Goal: Information Seeking & Learning: Check status

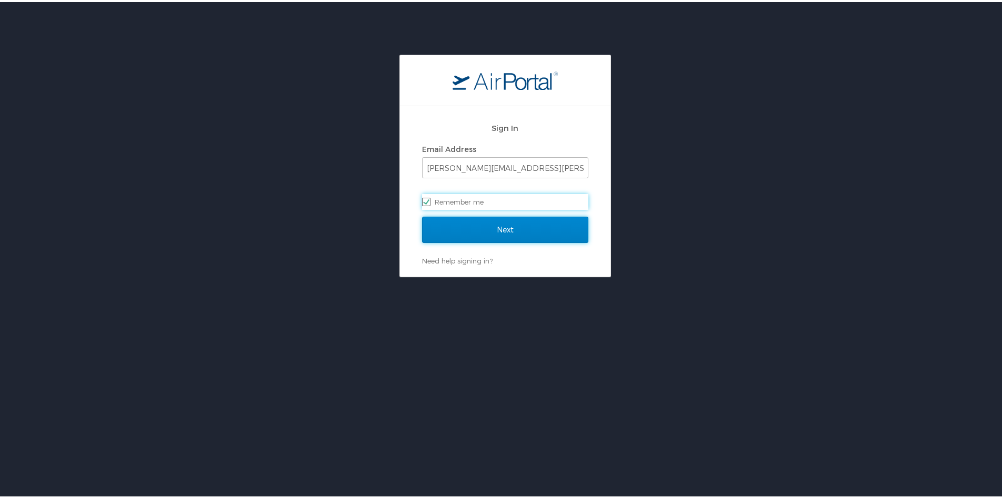
click at [509, 234] on input "Next" at bounding box center [505, 228] width 166 height 26
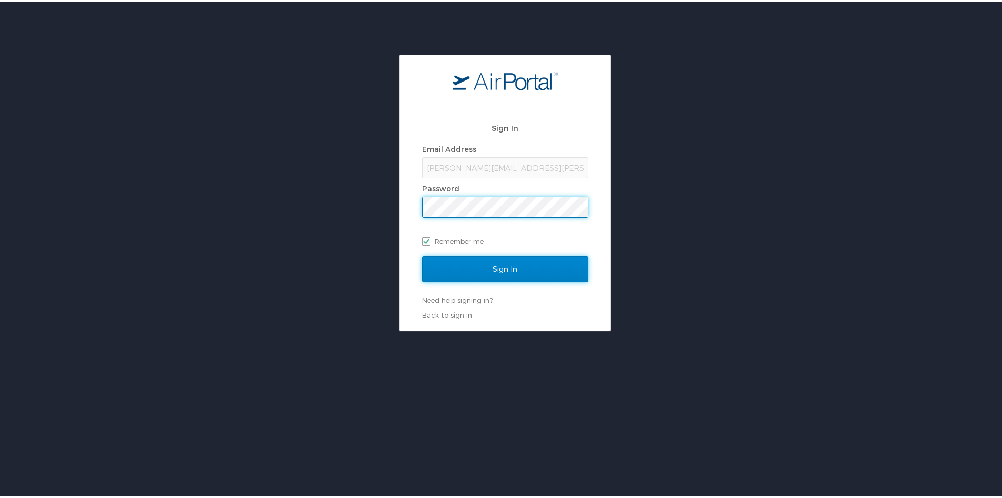
click at [504, 271] on input "Sign In" at bounding box center [505, 267] width 166 height 26
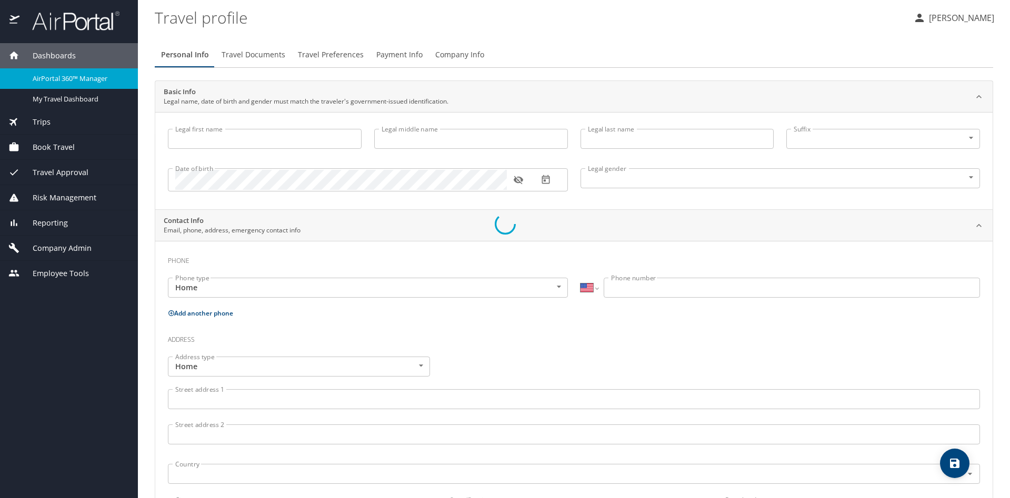
select select "US"
type input "[PERSON_NAME]"
type input "Cook"
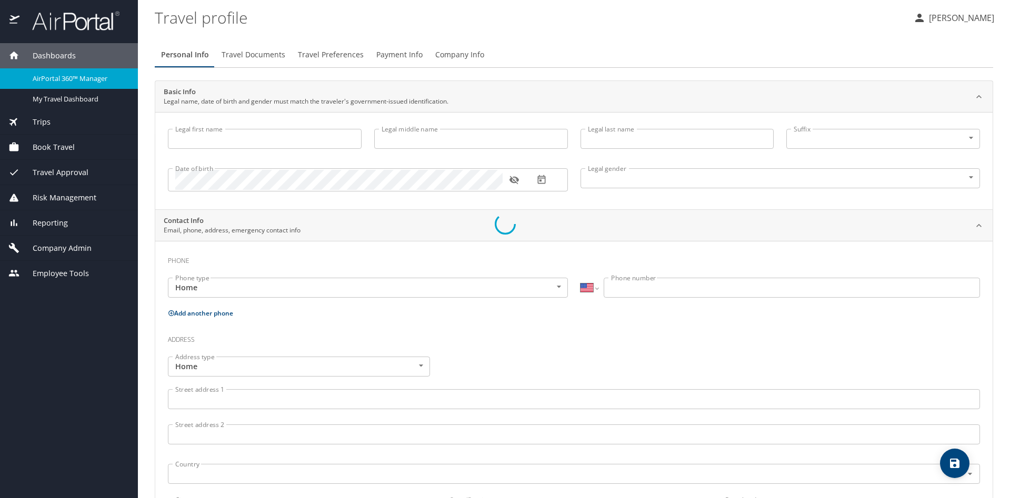
type input "Undisclosed"
type input "[PERSON_NAME]"
type input "Cook"
type input "[PHONE_NUMBER]"
type input "[PERSON_NAME][EMAIL_ADDRESS][DOMAIN_NAME]"
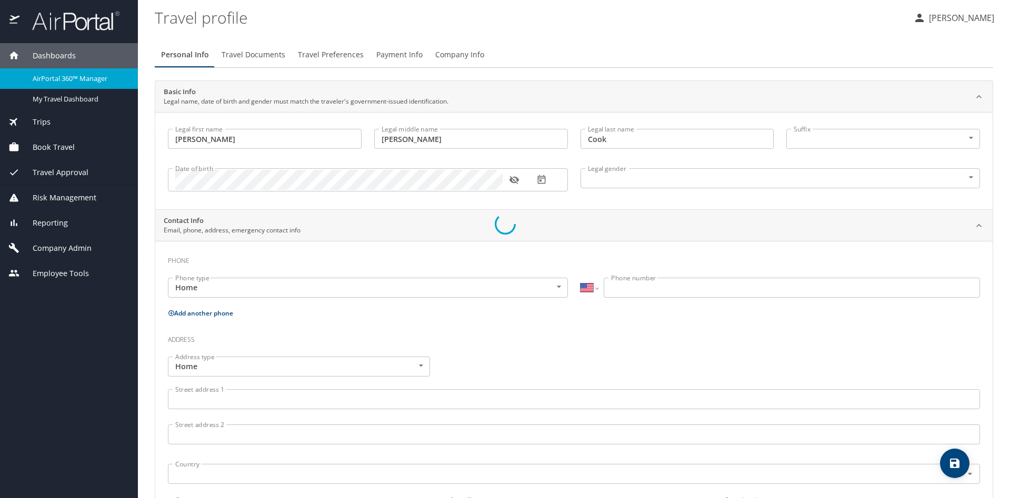
select select "US"
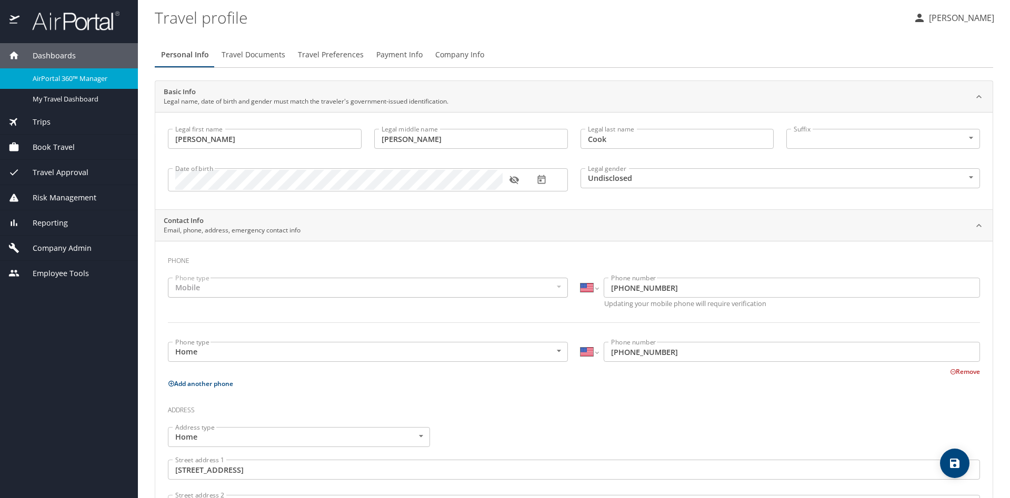
click at [67, 149] on span "Book Travel" at bounding box center [46, 148] width 55 height 12
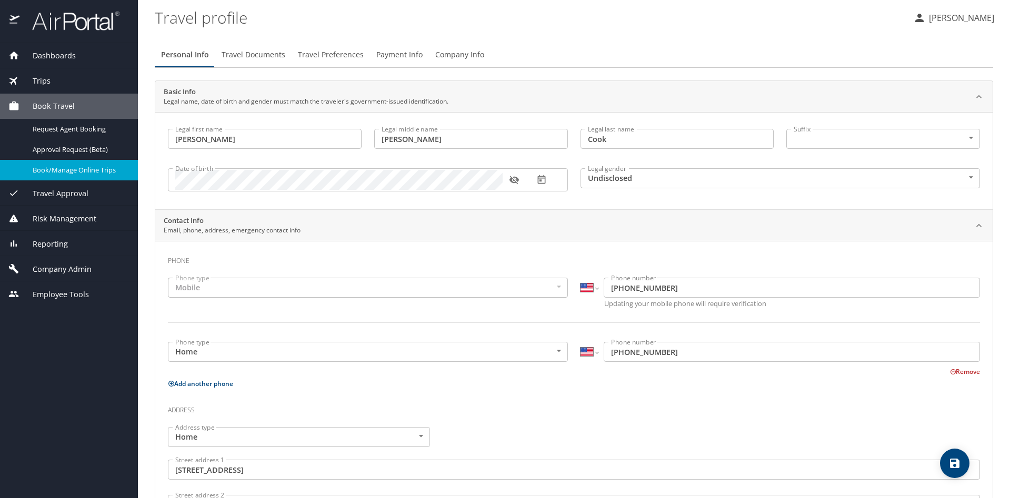
click at [72, 175] on span "Book/Manage Online Trips" at bounding box center [79, 170] width 93 height 10
click at [81, 273] on span "Company Admin" at bounding box center [55, 270] width 72 height 12
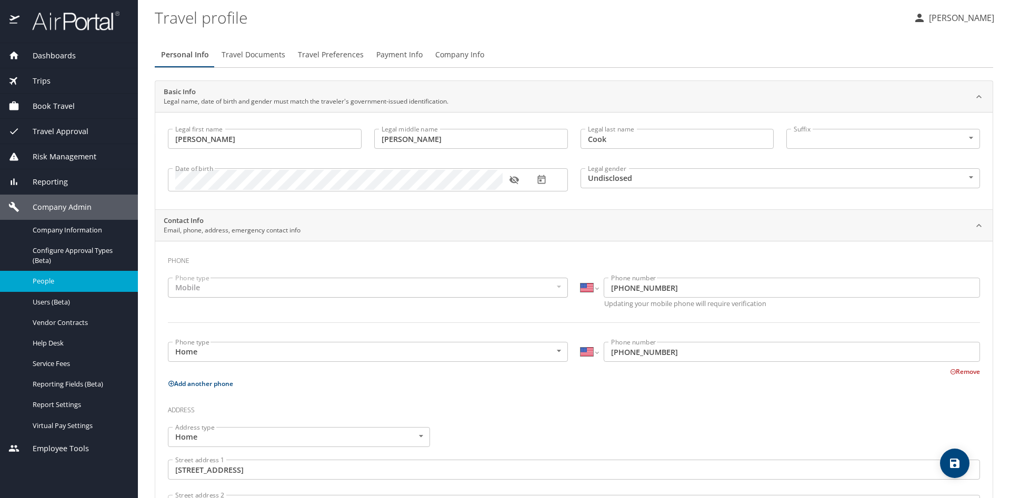
click at [78, 286] on span "People" at bounding box center [79, 281] width 93 height 10
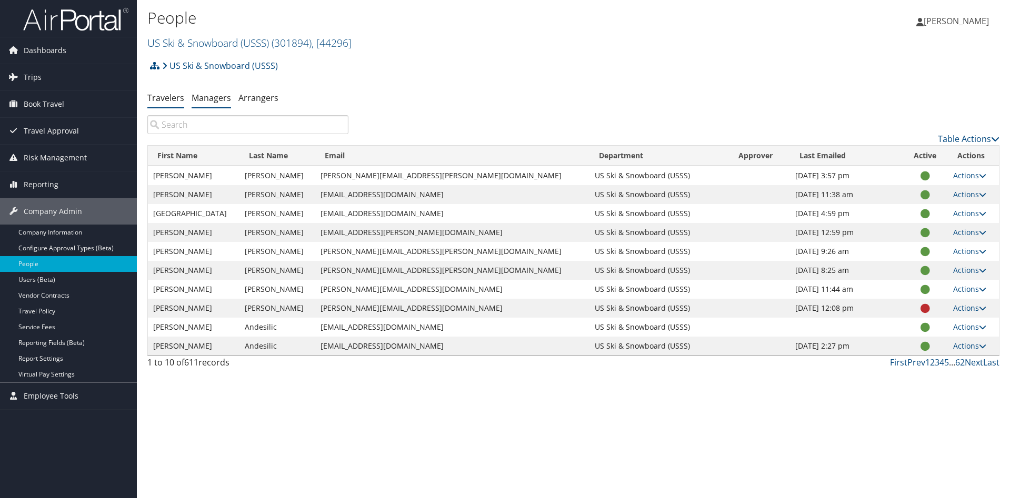
click at [224, 97] on link "Managers" at bounding box center [211, 98] width 39 height 12
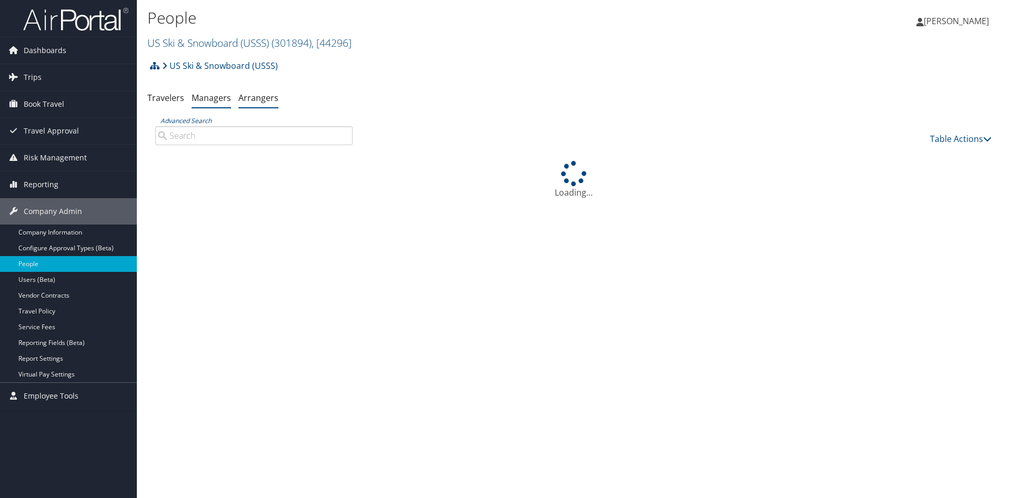
click at [249, 97] on link "Arrangers" at bounding box center [258, 98] width 40 height 12
click at [247, 131] on input "Advanced Search" at bounding box center [253, 135] width 197 height 19
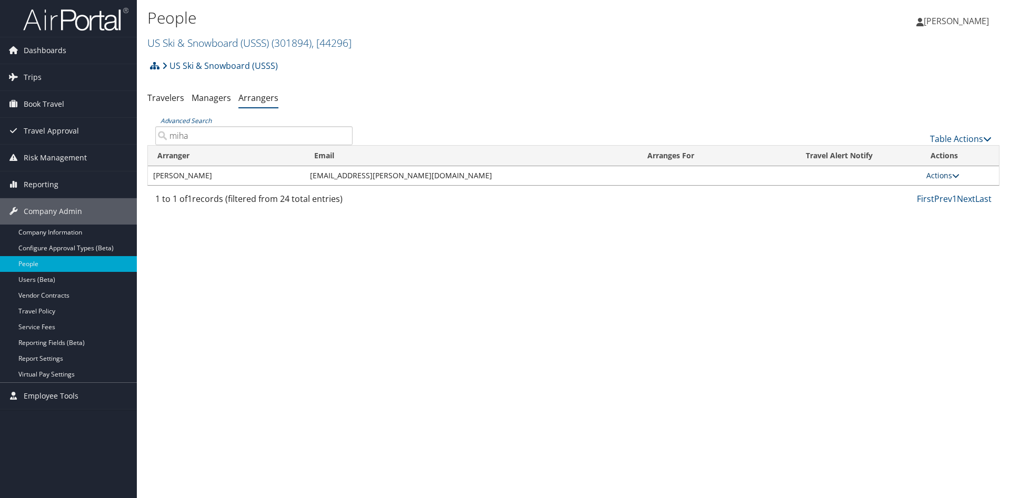
type input "miha"
click at [947, 180] on link "Actions" at bounding box center [942, 175] width 33 height 10
click at [961, 210] on link "View Group" at bounding box center [956, 209] width 58 height 18
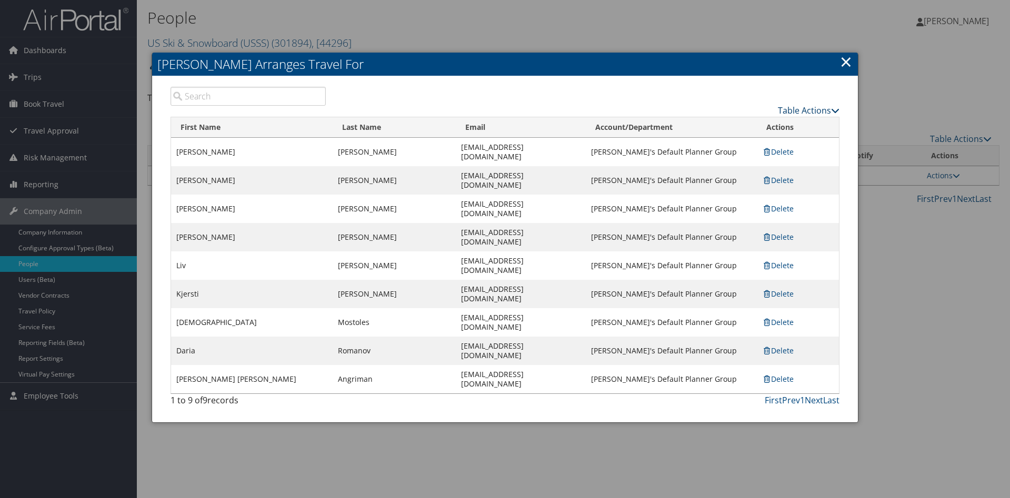
click at [820, 111] on link "Table Actions" at bounding box center [809, 111] width 62 height 12
click at [813, 125] on link "Add A Traveler" at bounding box center [769, 127] width 138 height 18
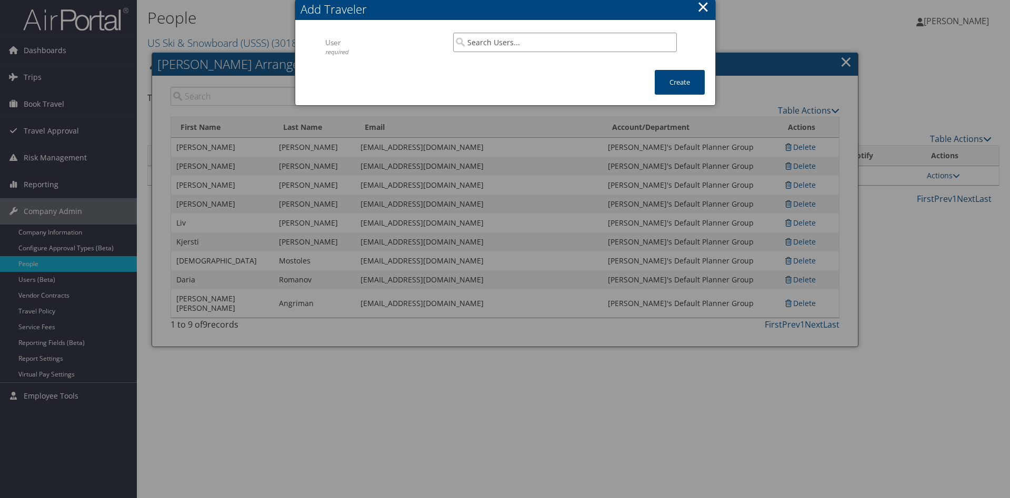
click at [589, 48] on input "search" at bounding box center [565, 42] width 224 height 19
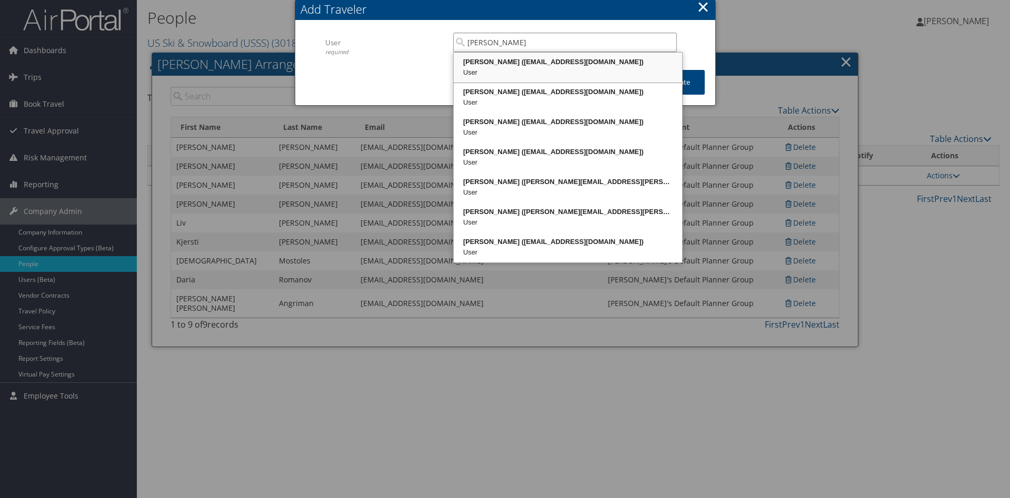
click at [571, 67] on div "User" at bounding box center [567, 72] width 225 height 11
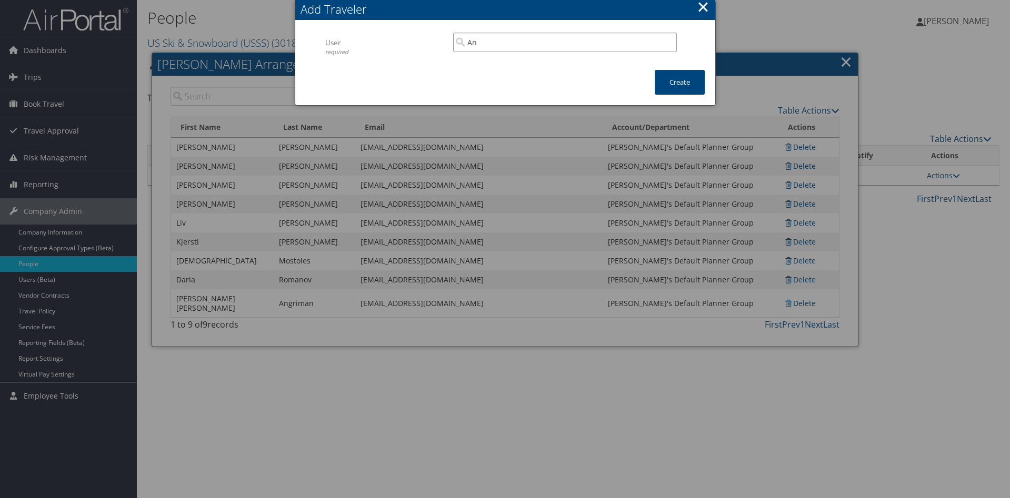
type input "A"
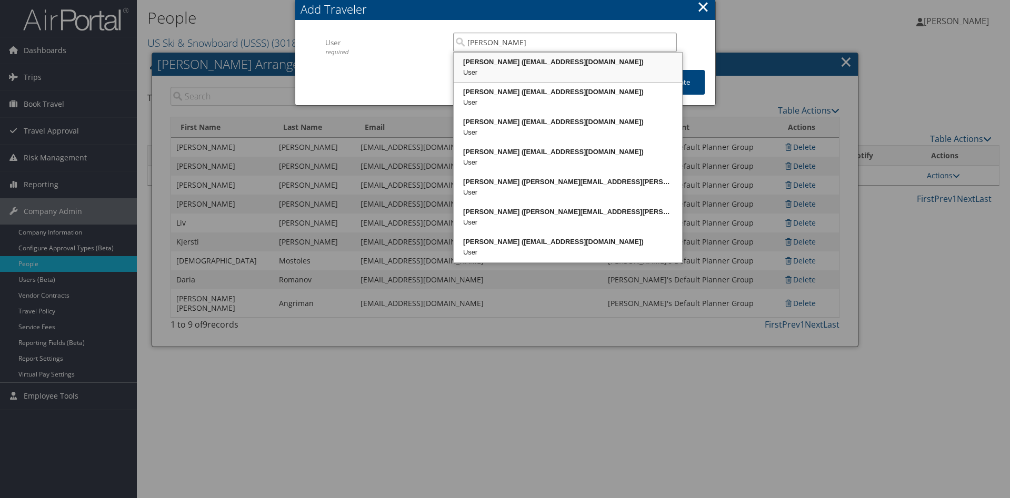
click at [574, 67] on div "Annika Hunt (annikaehunt@gmail.com)" at bounding box center [567, 62] width 225 height 11
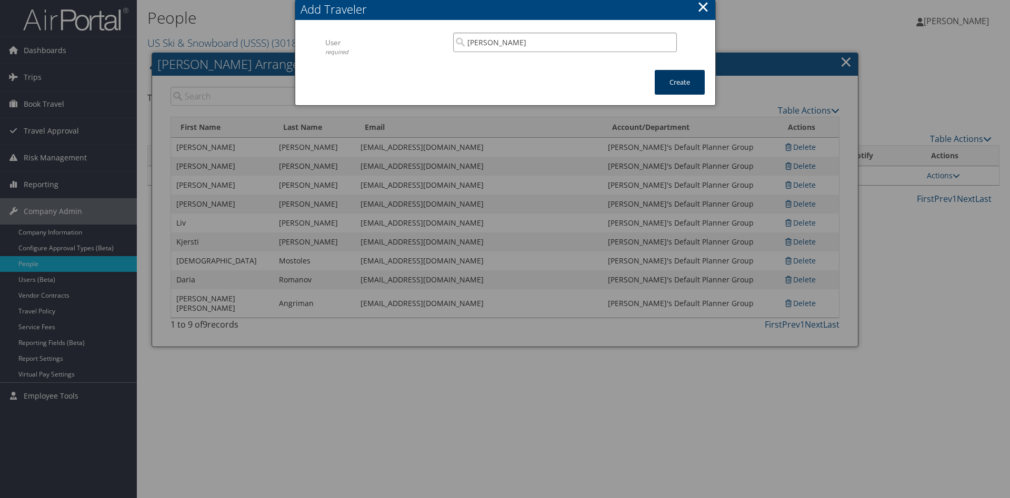
type input "Annika Hunt"
click at [666, 75] on button "Create" at bounding box center [680, 82] width 50 height 25
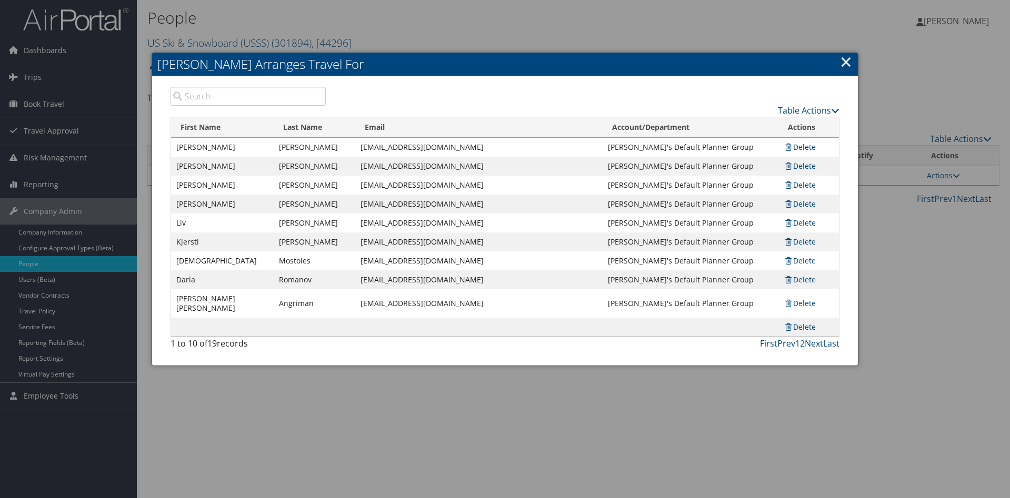
click at [846, 63] on link "×" at bounding box center [846, 61] width 12 height 21
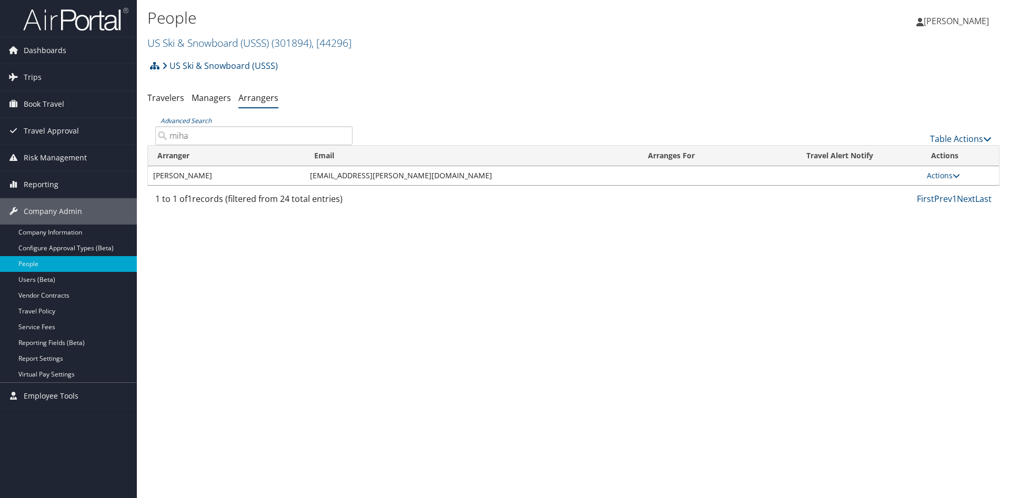
click at [926, 174] on td "Actions View Profile View Group Edit Delete" at bounding box center [959, 175] width 77 height 19
click at [938, 179] on link "Actions" at bounding box center [943, 175] width 33 height 10
click at [957, 210] on link "View Group" at bounding box center [956, 209] width 58 height 18
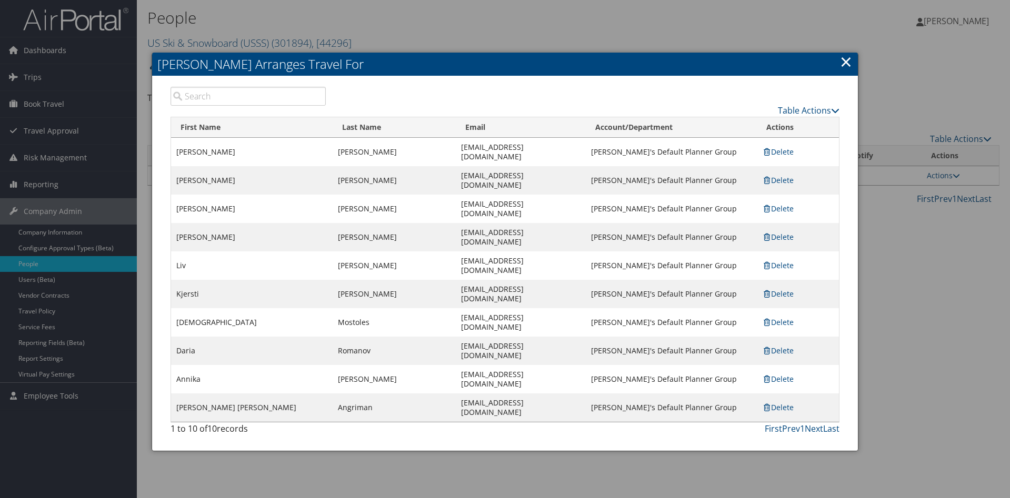
click at [846, 68] on link "×" at bounding box center [846, 61] width 12 height 21
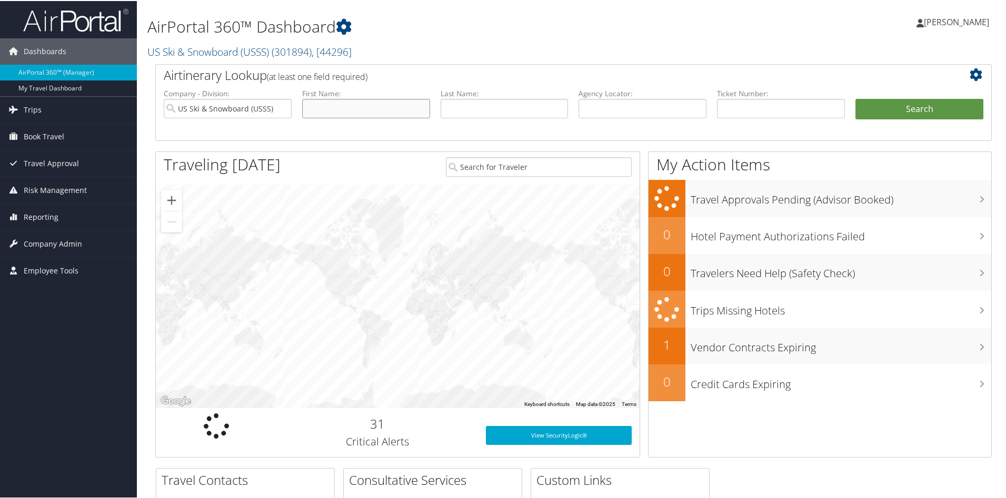
click at [383, 103] on input "text" at bounding box center [366, 107] width 128 height 19
click at [478, 109] on input "text" at bounding box center [504, 107] width 128 height 19
type input "bocock"
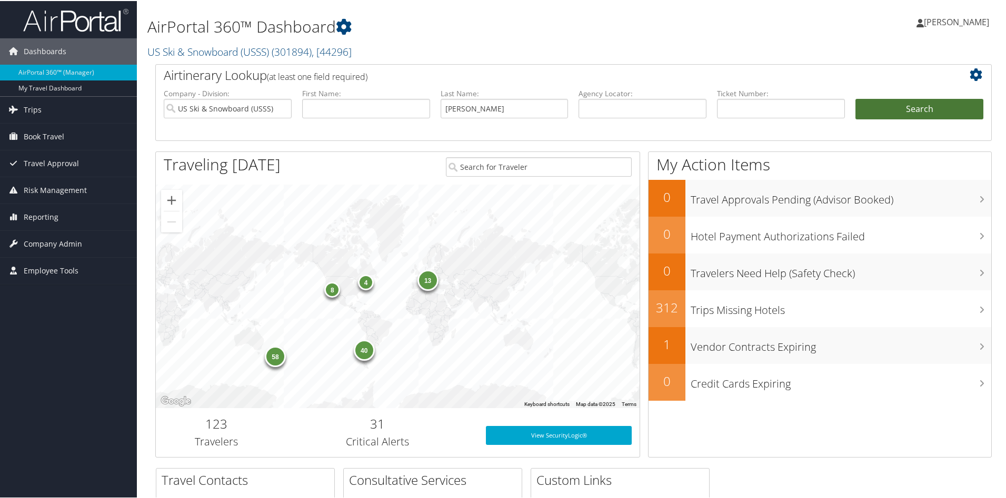
click at [912, 108] on button "Search" at bounding box center [919, 108] width 128 height 21
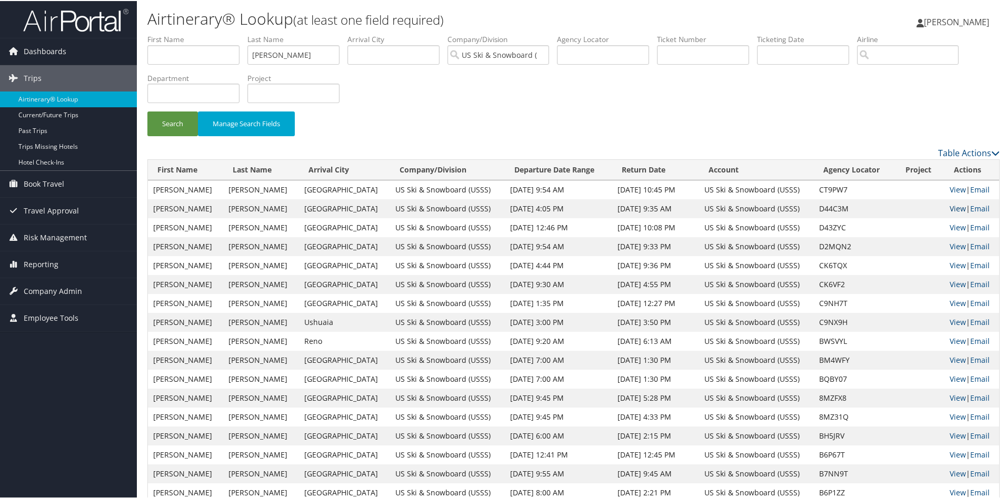
click at [949, 207] on link "View" at bounding box center [957, 208] width 16 height 10
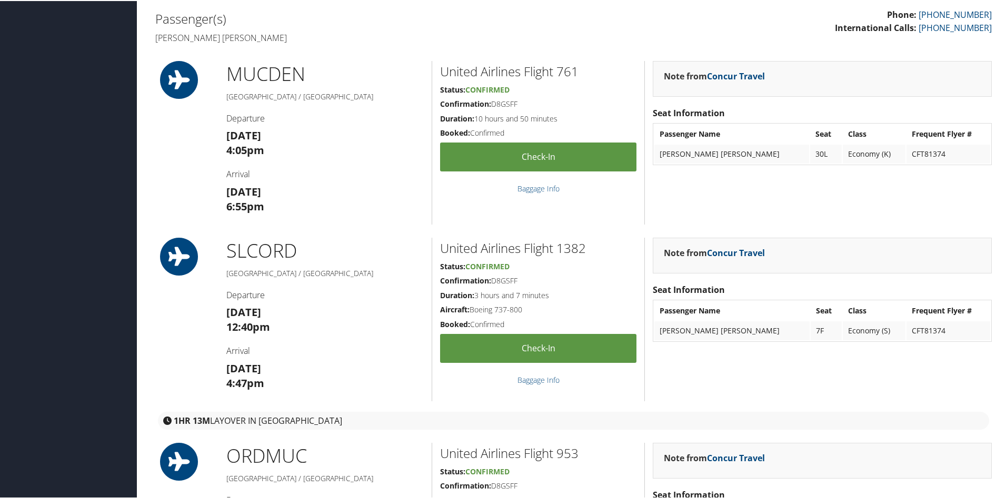
scroll to position [295, 0]
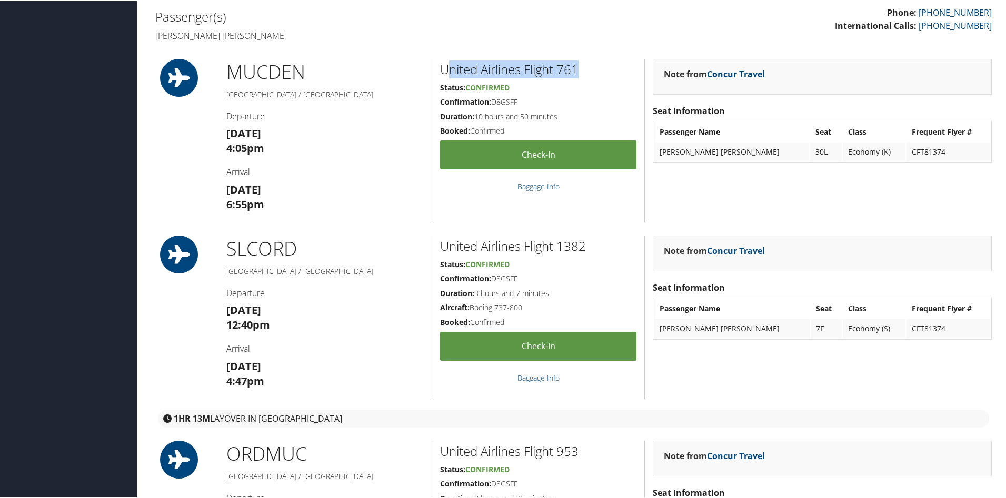
drag, startPoint x: 582, startPoint y: 71, endPoint x: 446, endPoint y: 60, distance: 136.7
click at [446, 60] on h2 "United Airlines Flight 761" at bounding box center [538, 68] width 197 height 18
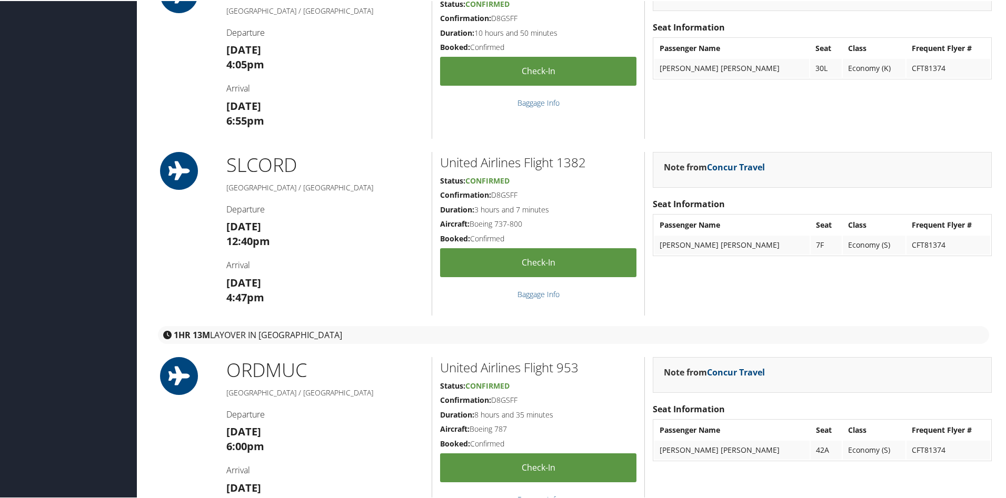
scroll to position [390, 0]
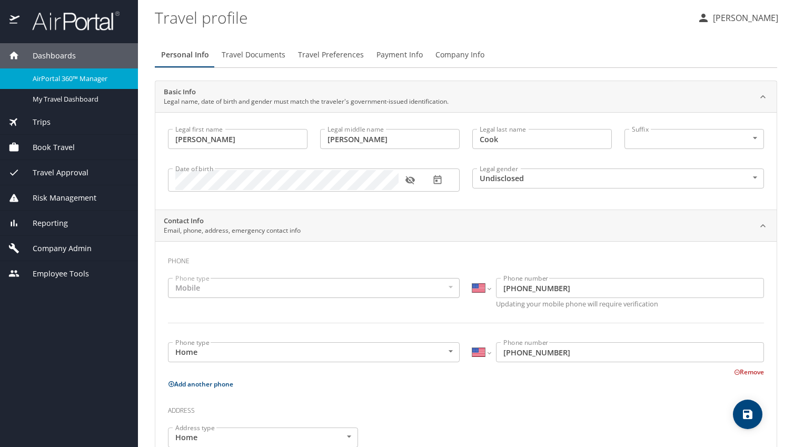
select select "US"
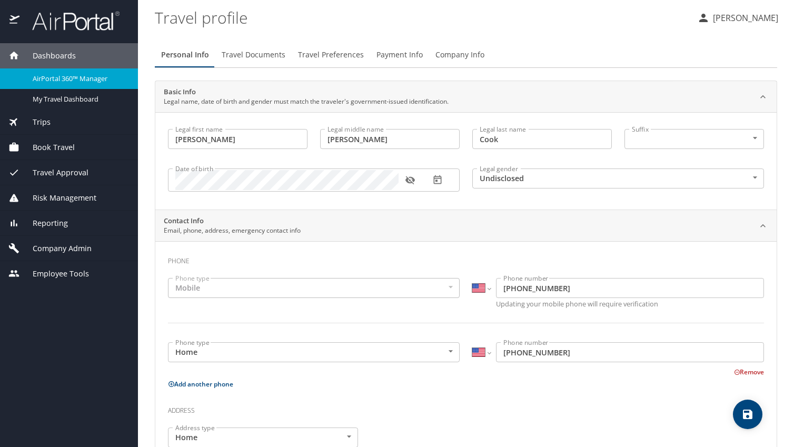
select select "US"
